Goal: Navigation & Orientation: Find specific page/section

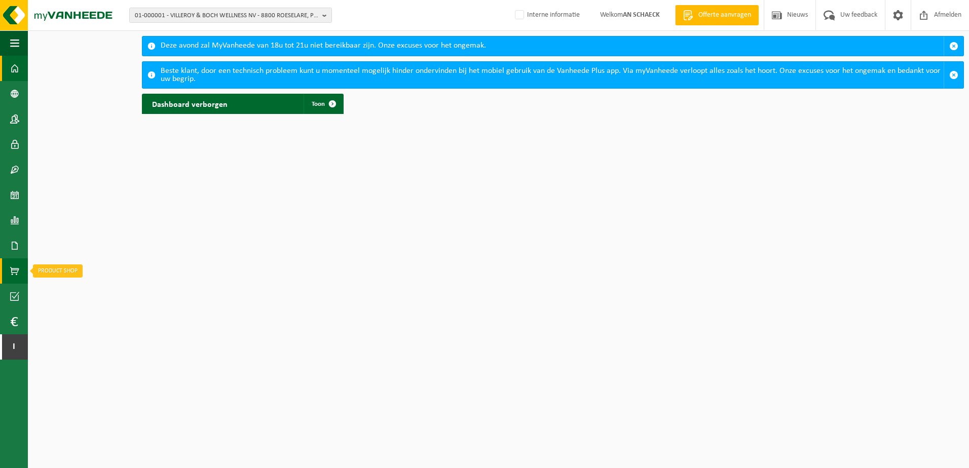
click at [20, 275] on link "Product Shop" at bounding box center [14, 271] width 28 height 25
